Goal: Information Seeking & Learning: Check status

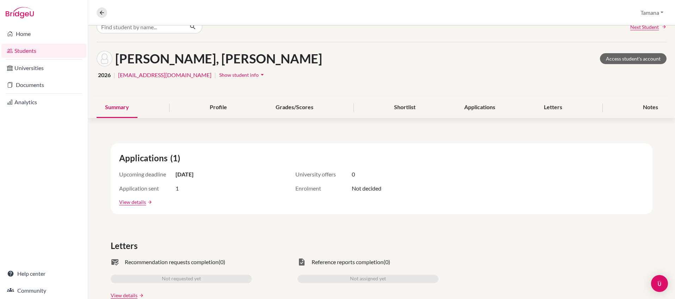
scroll to position [16, 0]
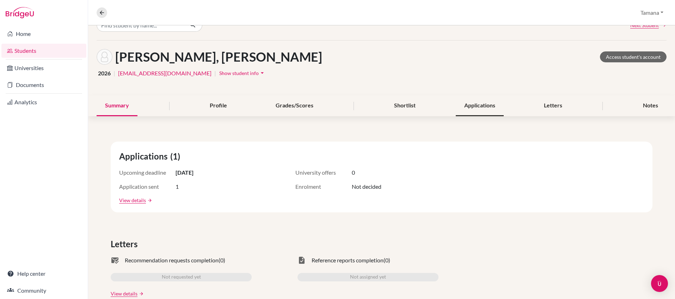
click at [470, 111] on div "Applications" at bounding box center [480, 106] width 48 height 21
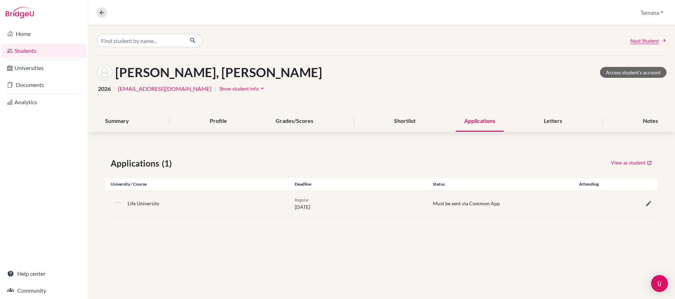
click at [149, 205] on div "Life University" at bounding box center [144, 203] width 32 height 7
click at [125, 120] on div "Summary" at bounding box center [117, 121] width 41 height 21
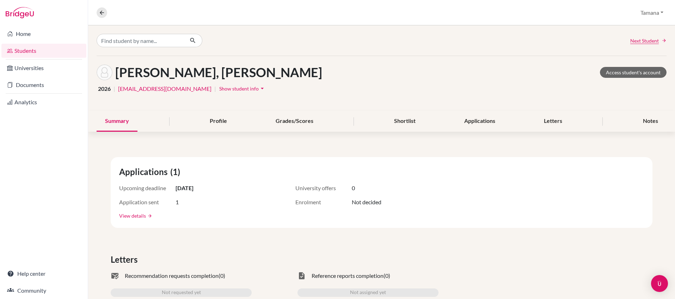
click at [134, 215] on link "View details" at bounding box center [132, 215] width 27 height 7
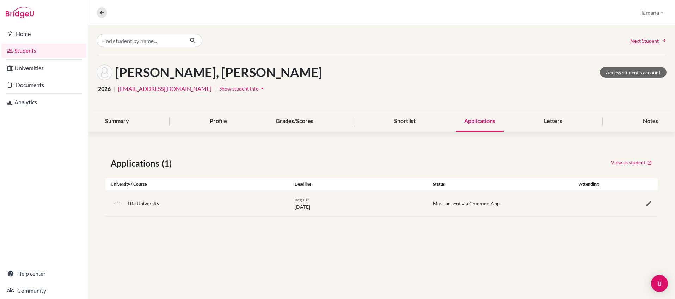
drag, startPoint x: 295, startPoint y: 210, endPoint x: 324, endPoint y: 210, distance: 28.6
click at [324, 210] on div "Regular [DATE]" at bounding box center [358, 203] width 138 height 15
